Goal: Share content: Share content

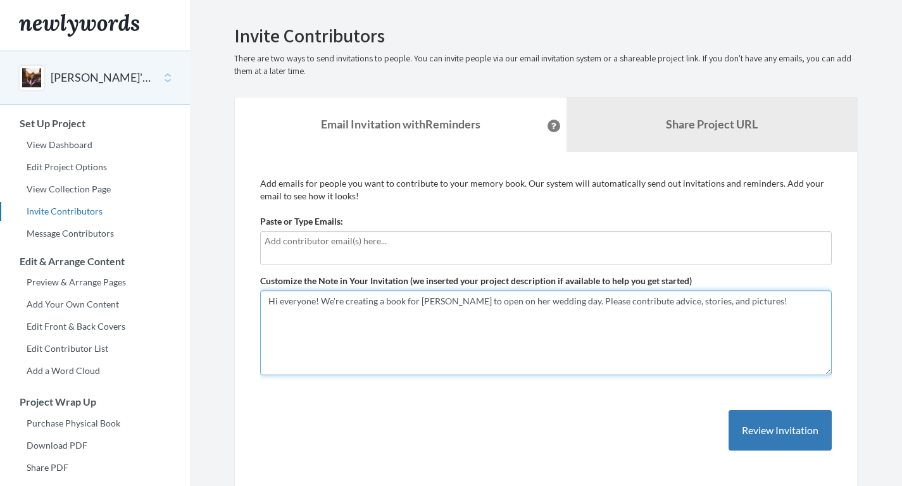
click at [398, 307] on textarea "Hi everyone! We're creating a book for [PERSON_NAME] to open on her wedding day…" at bounding box center [546, 333] width 572 height 85
drag, startPoint x: 771, startPoint y: 303, endPoint x: 550, endPoint y: 305, distance: 220.4
click at [550, 305] on textarea "Hi everyone! We're creating a book for [PERSON_NAME] to open on her wedding day…" at bounding box center [546, 333] width 572 height 85
click at [628, 313] on textarea "Hi everyone! We're creating a book for [PERSON_NAME] to open on her wedding day…" at bounding box center [546, 333] width 572 height 85
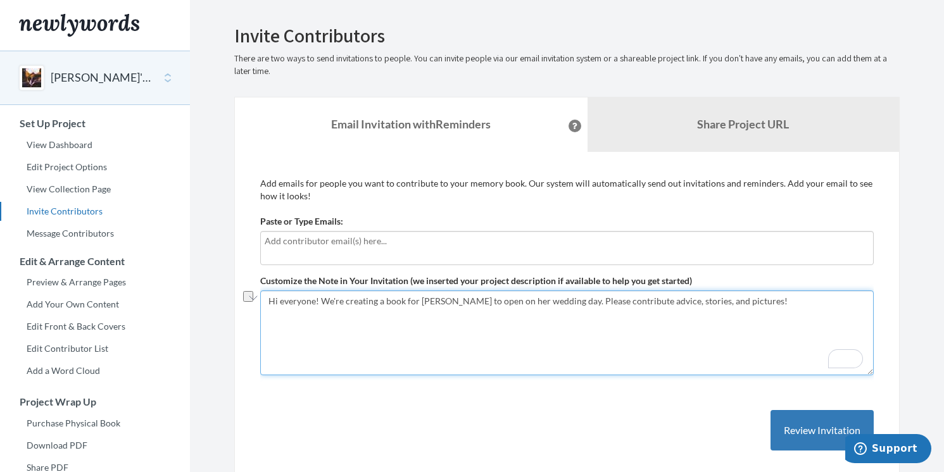
paste textarea "[DEMOGRAPHIC_DATA]! We’re putting together a surprise book for [PERSON_NAME] to…"
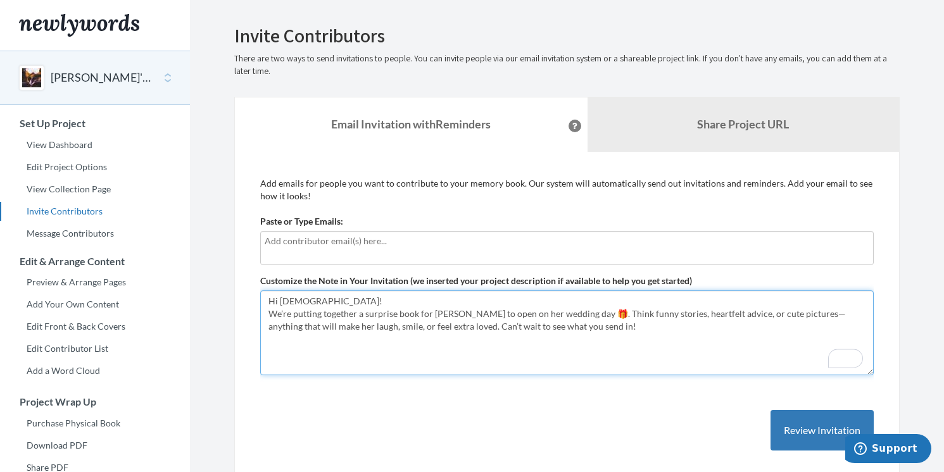
click at [289, 301] on textarea "Hi everyone! We're creating a book for [PERSON_NAME] to open on her wedding day…" at bounding box center [567, 333] width 614 height 85
click at [267, 319] on textarea "Hi everyone! We're creating a book for [PERSON_NAME] to open on her wedding day…" at bounding box center [567, 333] width 614 height 85
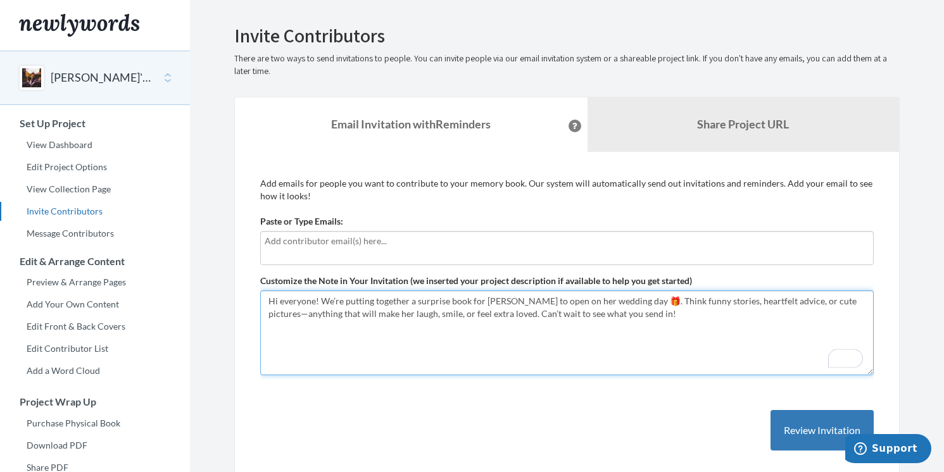
click at [626, 298] on textarea "Hi everyone! We're creating a book for [PERSON_NAME] to open on her wedding day…" at bounding box center [567, 333] width 614 height 85
click at [716, 301] on textarea "Hi everyone! We're creating a book for [PERSON_NAME] to open on her wedding day…" at bounding box center [567, 333] width 614 height 85
click at [555, 316] on textarea "Hi everyone! We're creating a book for [PERSON_NAME] to open on her wedding day…" at bounding box center [567, 333] width 614 height 85
click at [858, 316] on textarea "Hi everyone! We're creating a book for [PERSON_NAME] to open on her wedding day…" at bounding box center [567, 333] width 614 height 85
drag, startPoint x: 844, startPoint y: 312, endPoint x: 716, endPoint y: 309, distance: 127.3
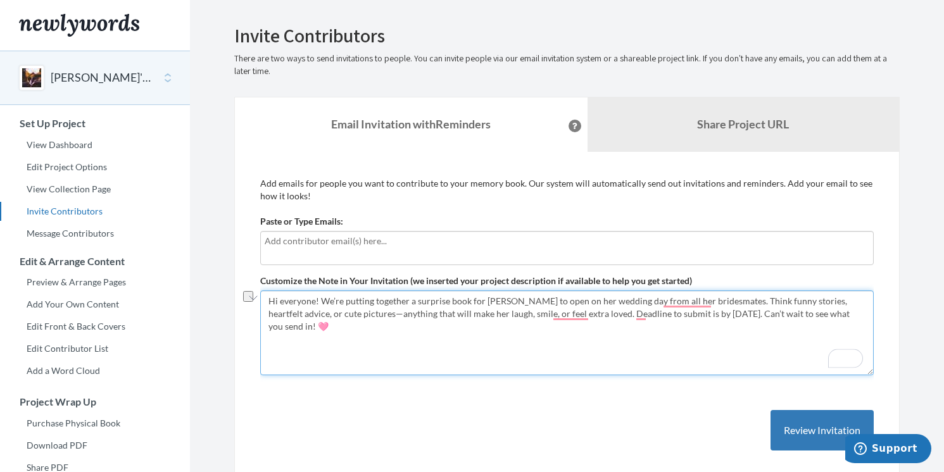
click at [716, 309] on textarea "Hi everyone! We're creating a book for [PERSON_NAME] to open on her wedding day…" at bounding box center [567, 333] width 614 height 85
type textarea "Hi everyone! We’re putting together a surprise book for [PERSON_NAME] to open o…"
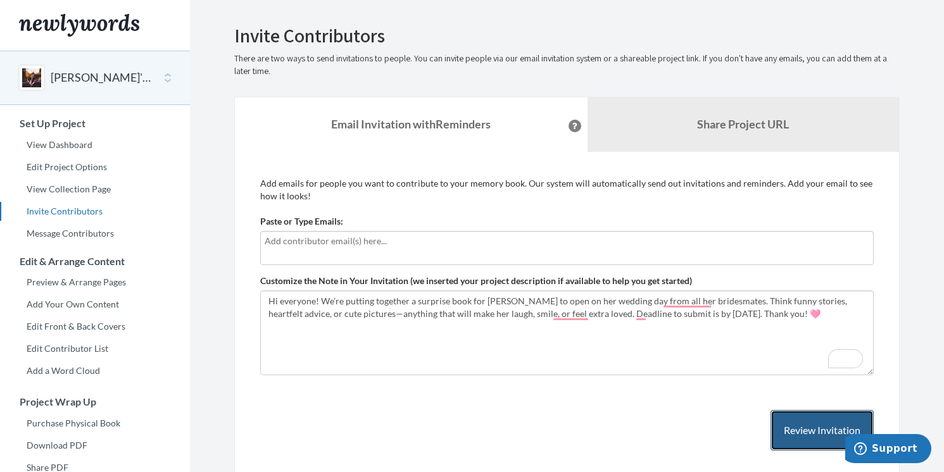
click at [800, 429] on button "Review Invitation" at bounding box center [822, 430] width 103 height 41
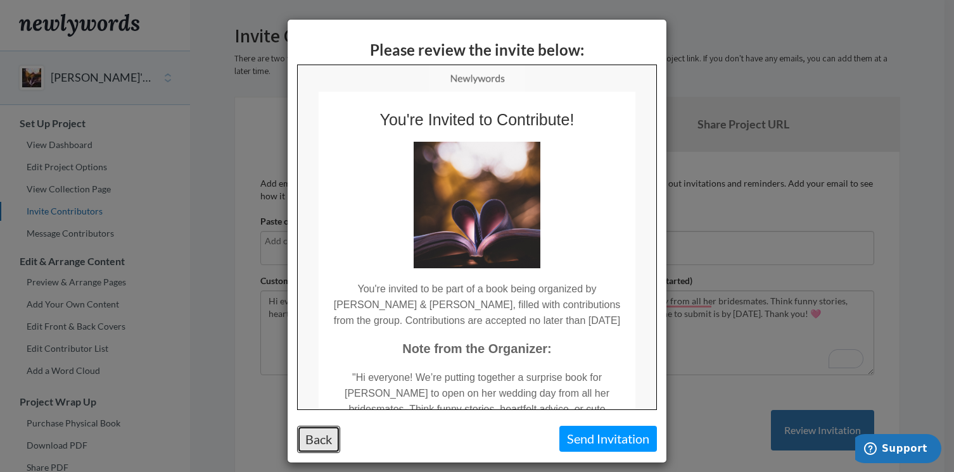
click at [332, 434] on button "Back" at bounding box center [318, 439] width 43 height 27
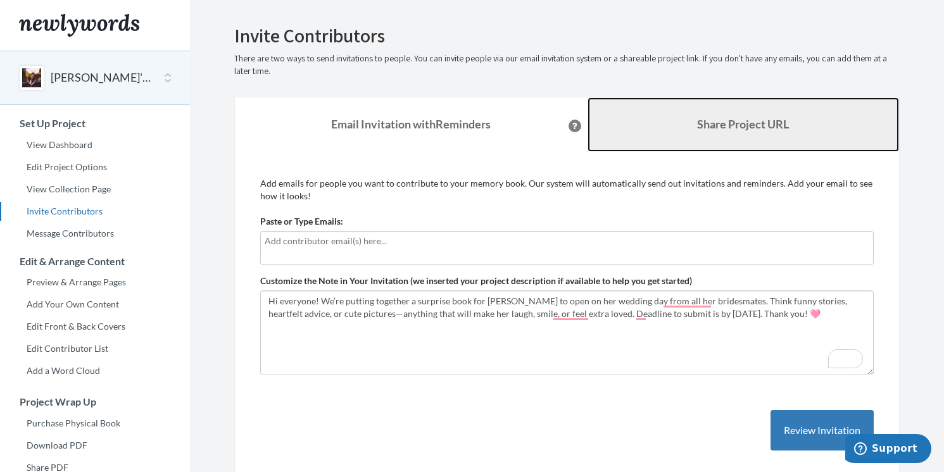
click at [730, 120] on b "Share Project URL" at bounding box center [743, 124] width 92 height 14
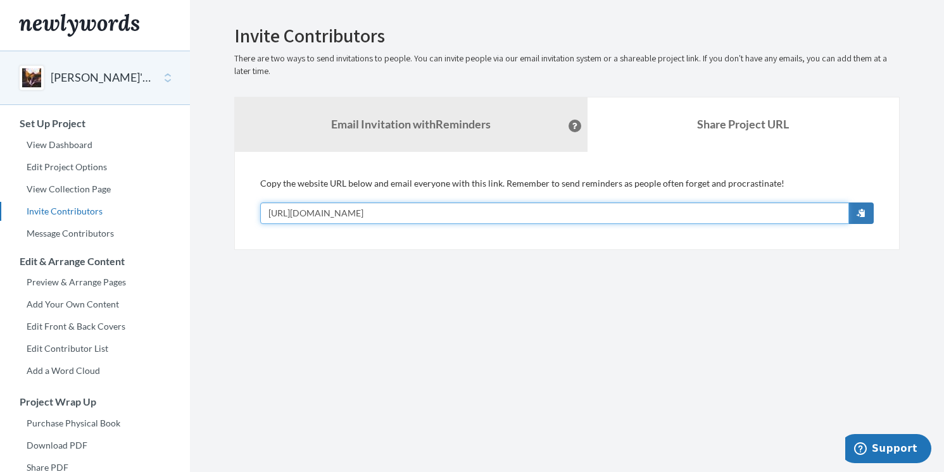
click at [481, 220] on input "[URL][DOMAIN_NAME]" at bounding box center [554, 214] width 589 height 22
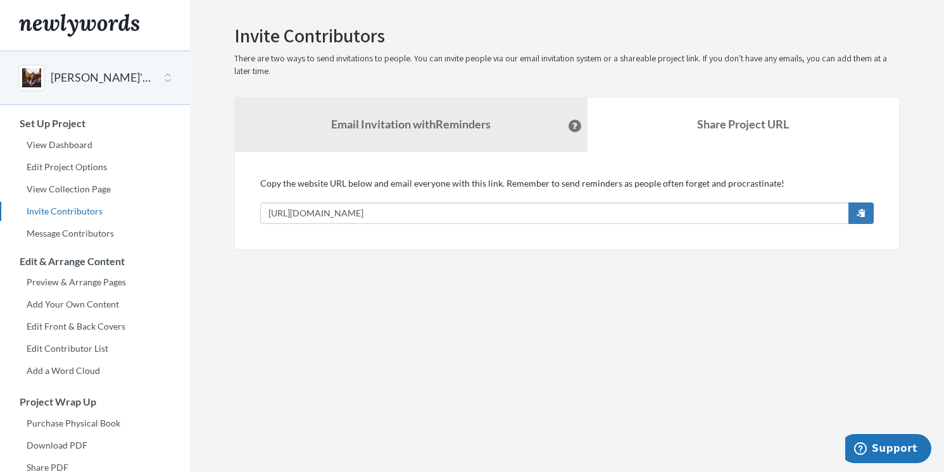
click at [388, 97] on ul "Email Invitation with Reminders Share Project URL" at bounding box center [567, 124] width 666 height 55
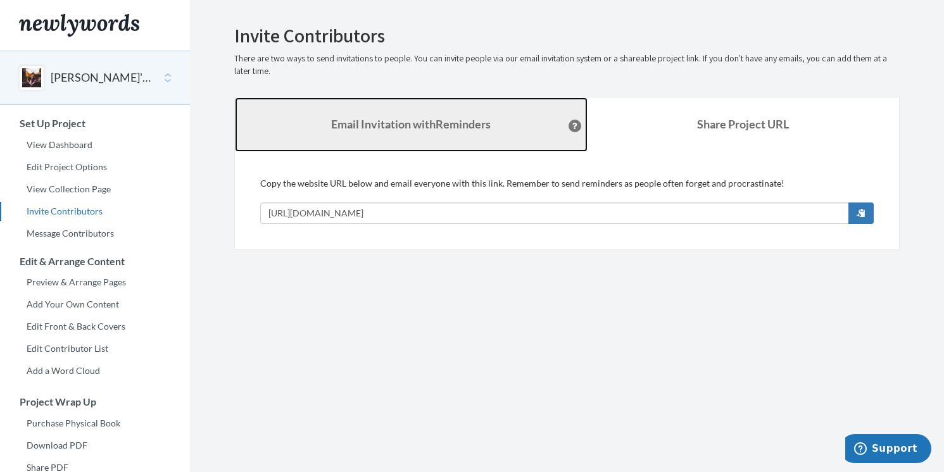
click at [382, 126] on strong "Email Invitation with Reminders" at bounding box center [411, 124] width 160 height 14
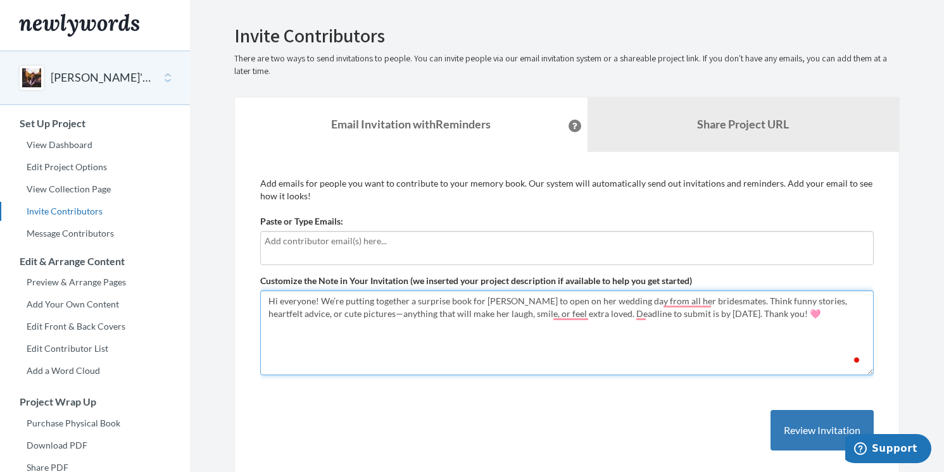
click at [402, 338] on textarea "Hi everyone! We're creating a book for [PERSON_NAME] to open on her wedding day…" at bounding box center [567, 333] width 614 height 85
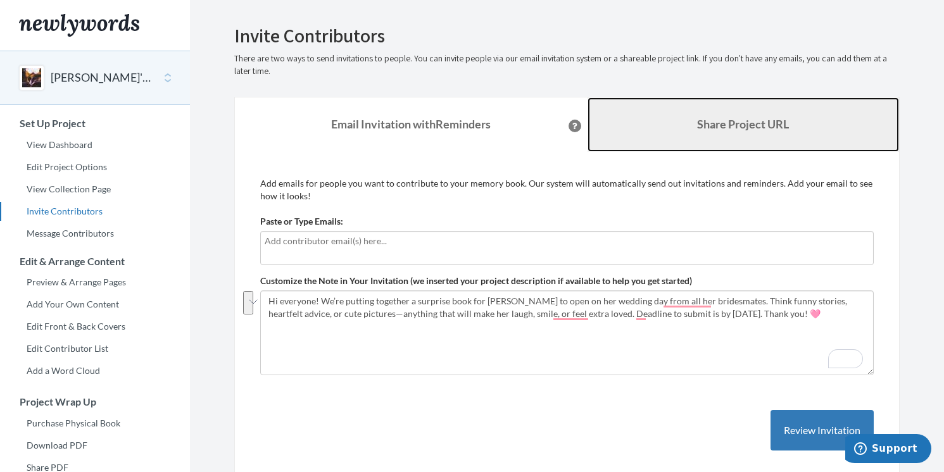
click at [673, 122] on link "Share Project URL" at bounding box center [744, 125] width 312 height 54
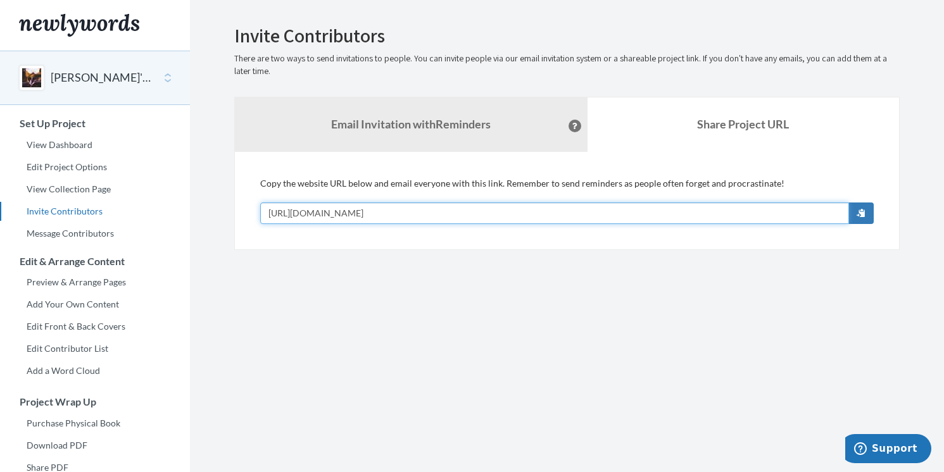
click at [458, 217] on input "[URL][DOMAIN_NAME]" at bounding box center [554, 214] width 589 height 22
